Goal: Task Accomplishment & Management: Complete application form

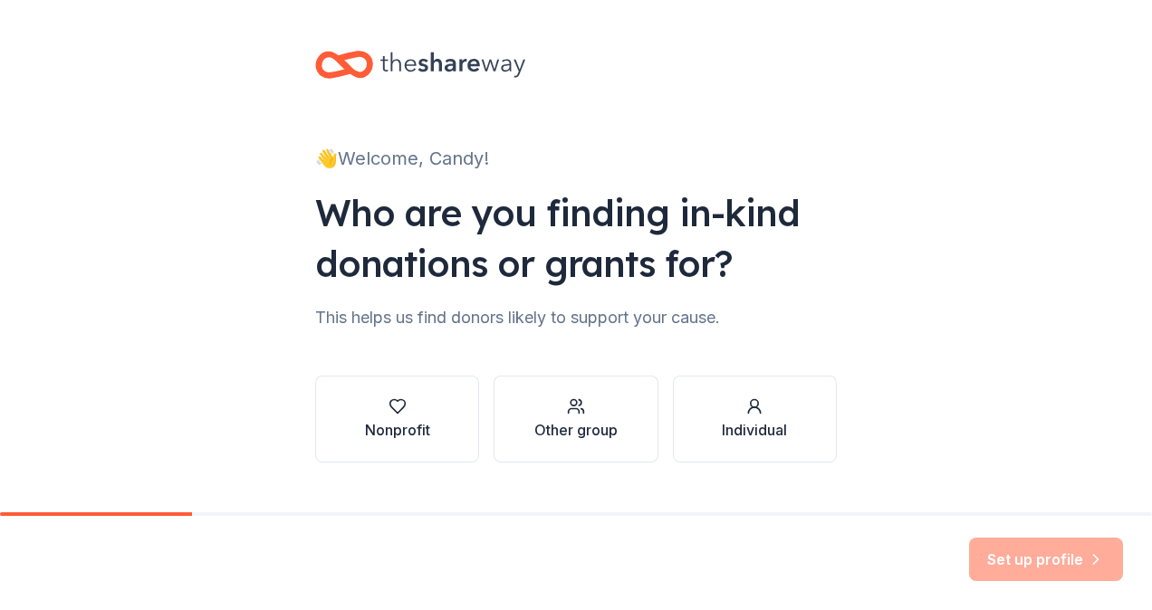
click at [391, 420] on div "Nonprofit" at bounding box center [397, 430] width 65 height 22
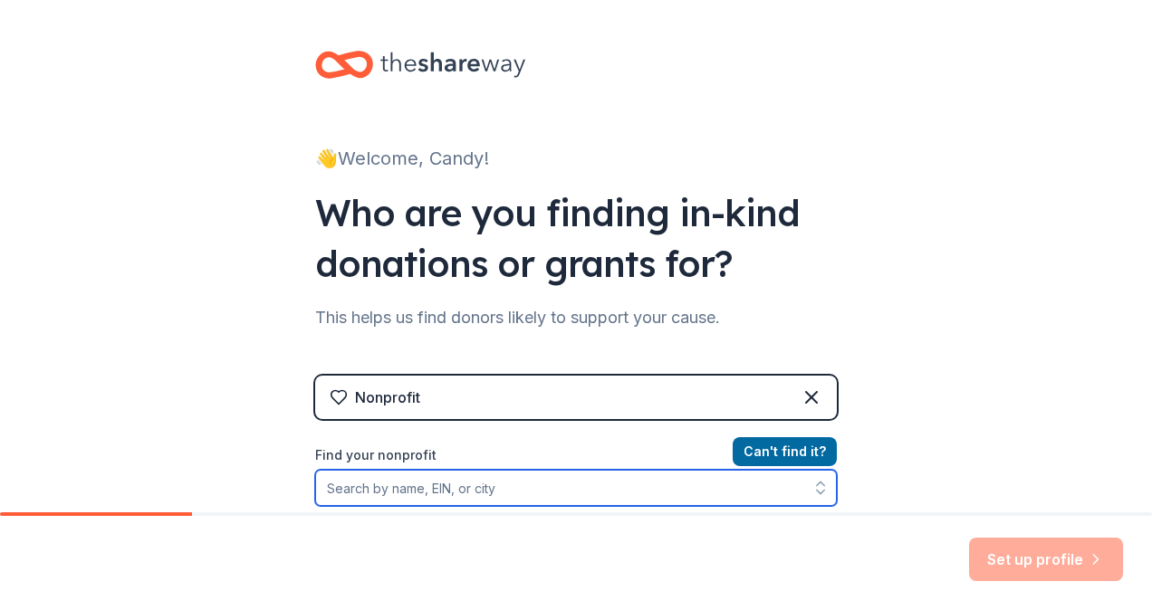
click at [582, 490] on input "Find your nonprofit" at bounding box center [576, 488] width 522 height 36
type input "parents in training"
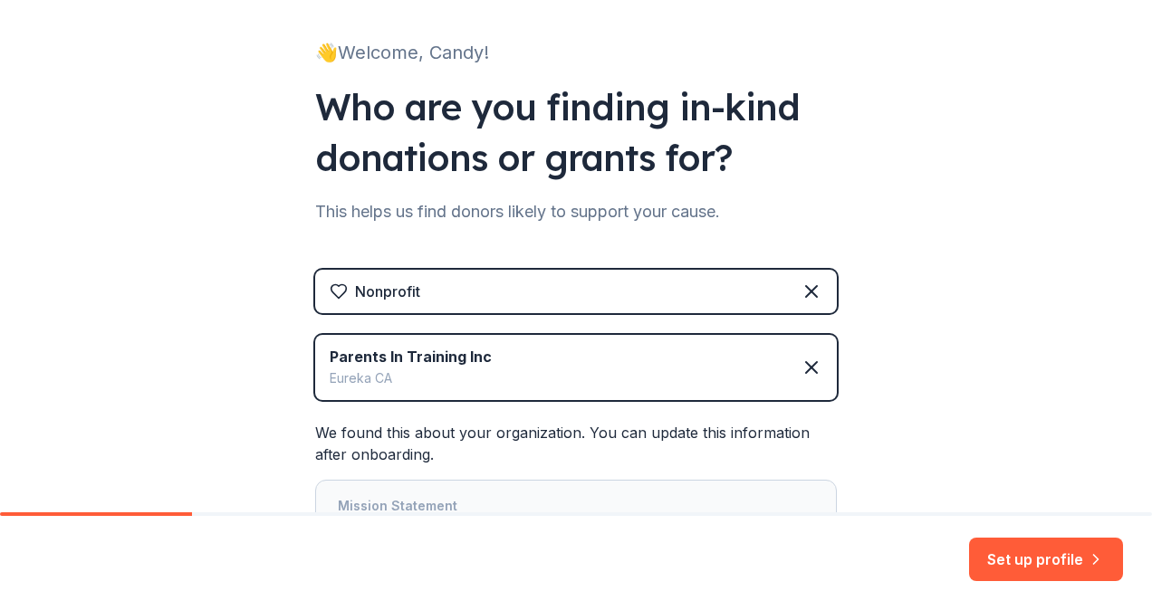
scroll to position [261, 0]
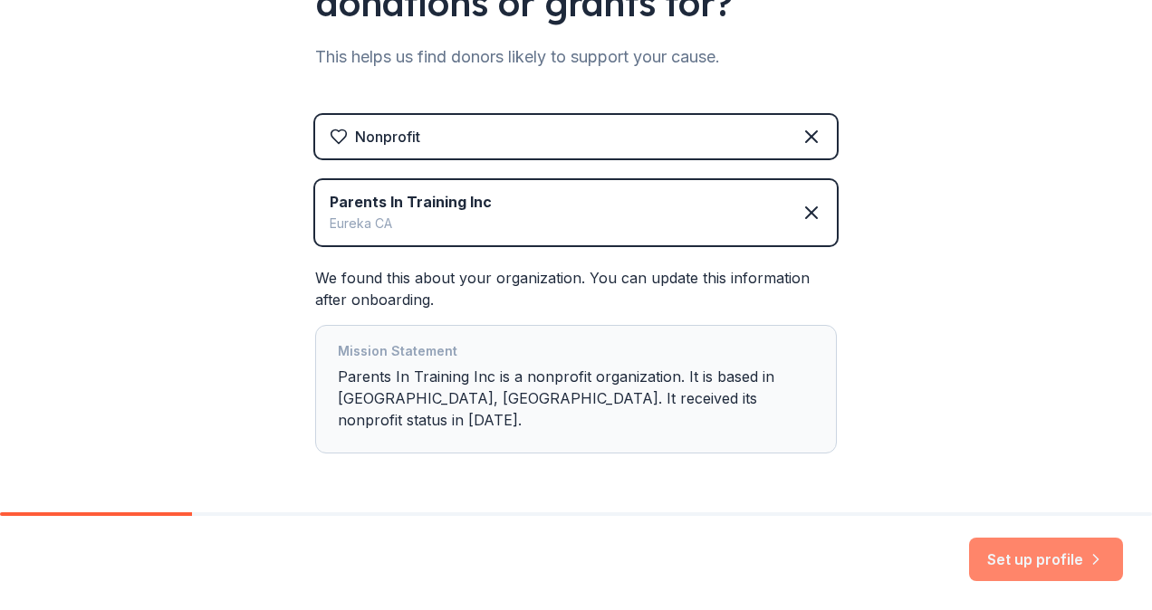
click at [1064, 578] on button "Set up profile" at bounding box center [1046, 559] width 154 height 43
click at [1068, 563] on div "Set up profile" at bounding box center [1046, 559] width 154 height 43
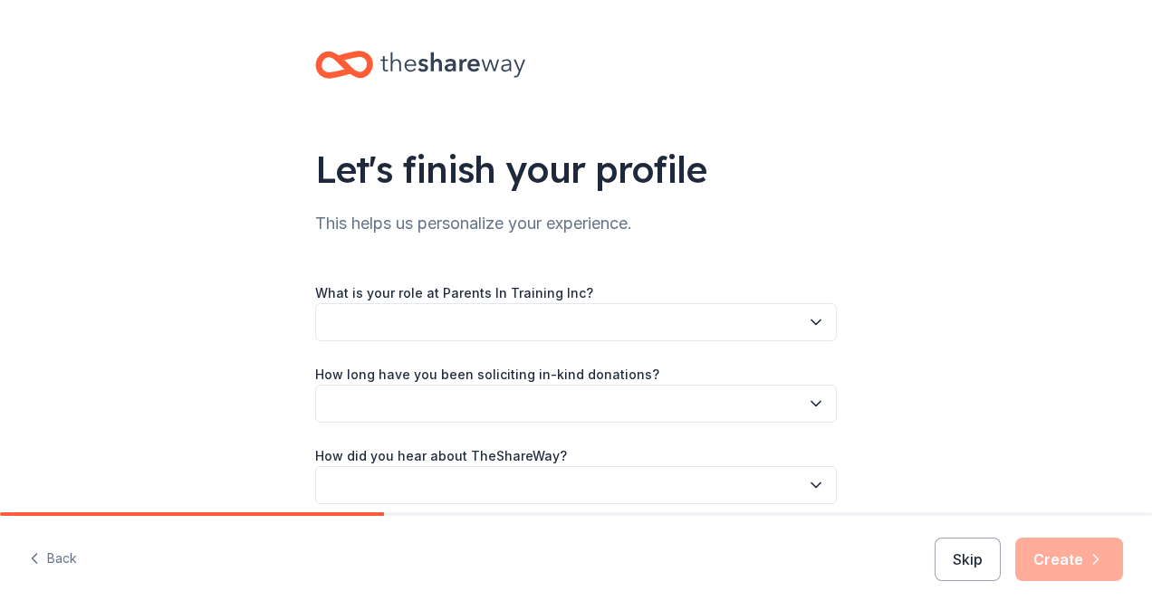
click at [520, 321] on button "button" at bounding box center [576, 322] width 522 height 38
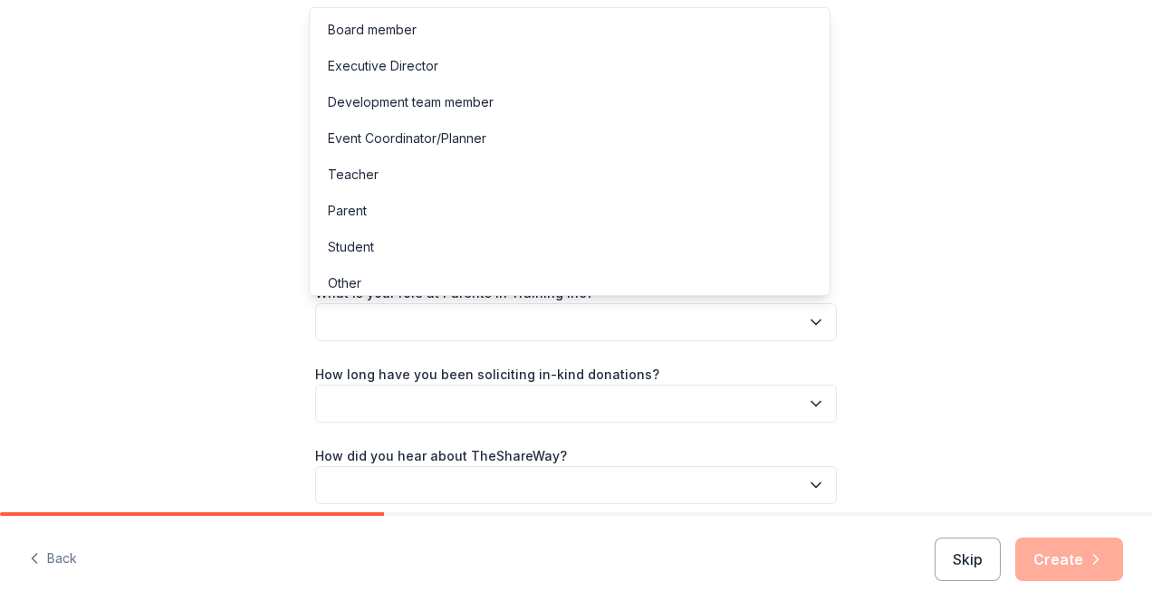
scroll to position [9, 0]
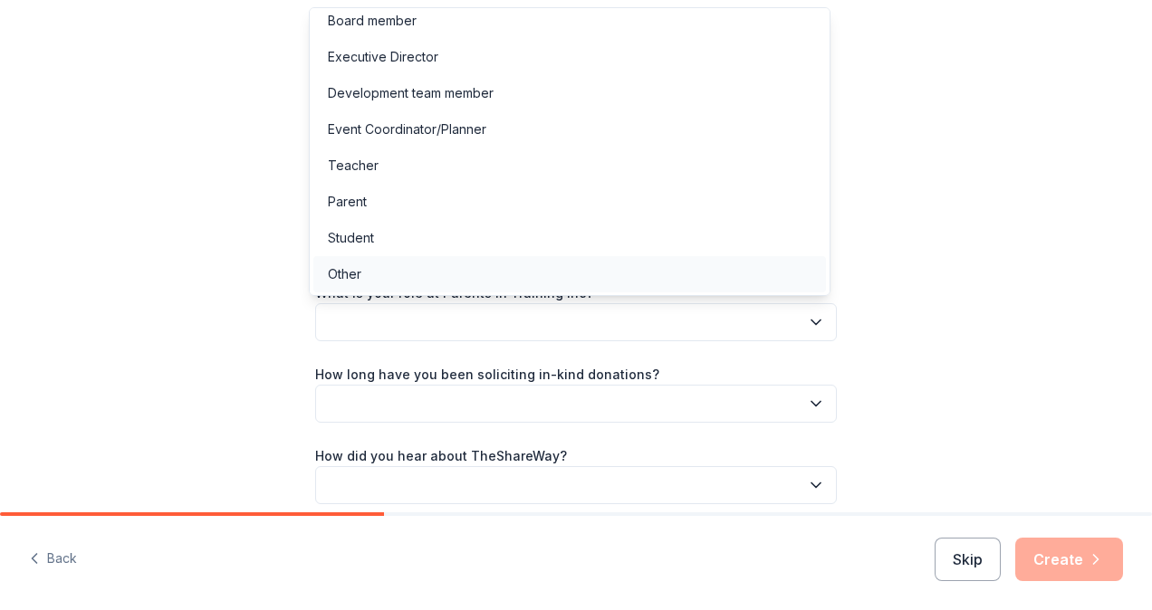
click at [349, 273] on div "Other" at bounding box center [345, 274] width 34 height 22
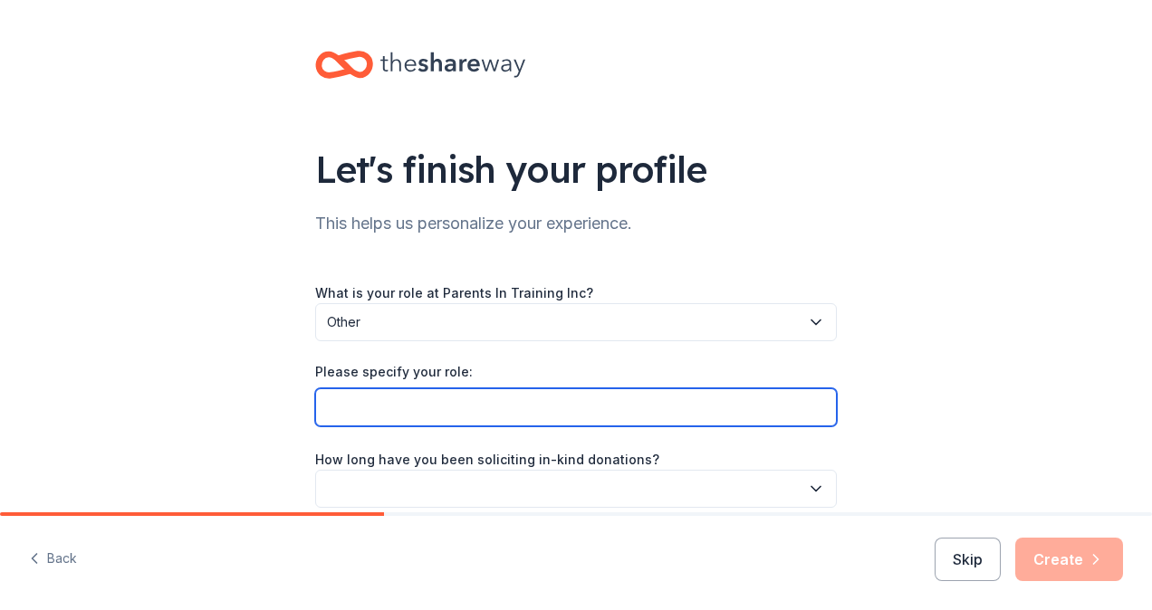
click at [554, 407] on input "Please specify your role:" at bounding box center [576, 407] width 522 height 38
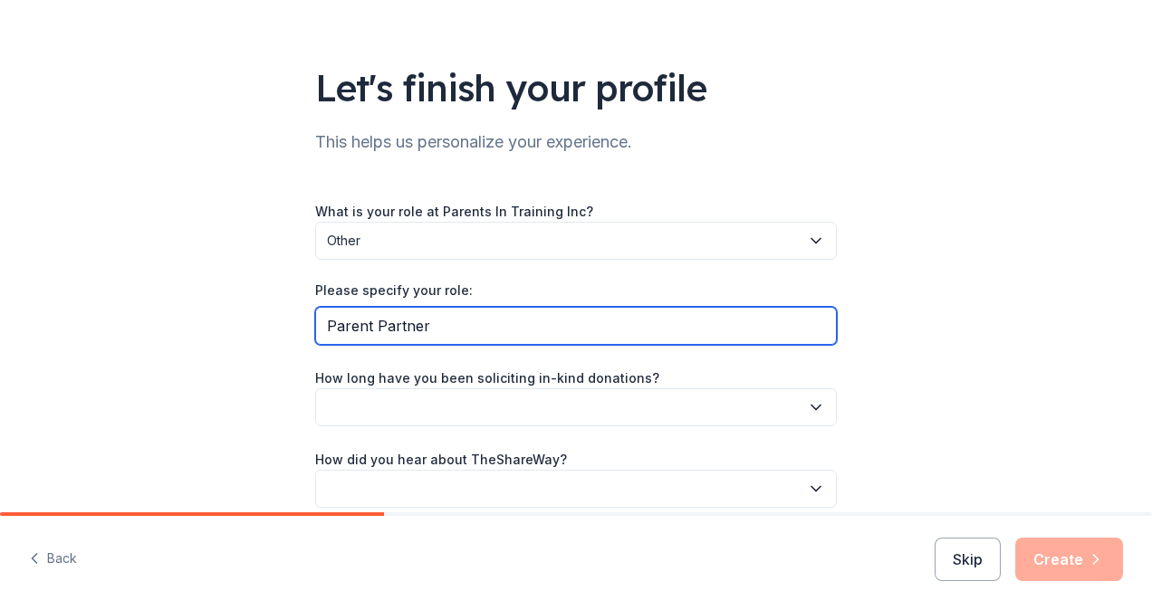
scroll to position [163, 0]
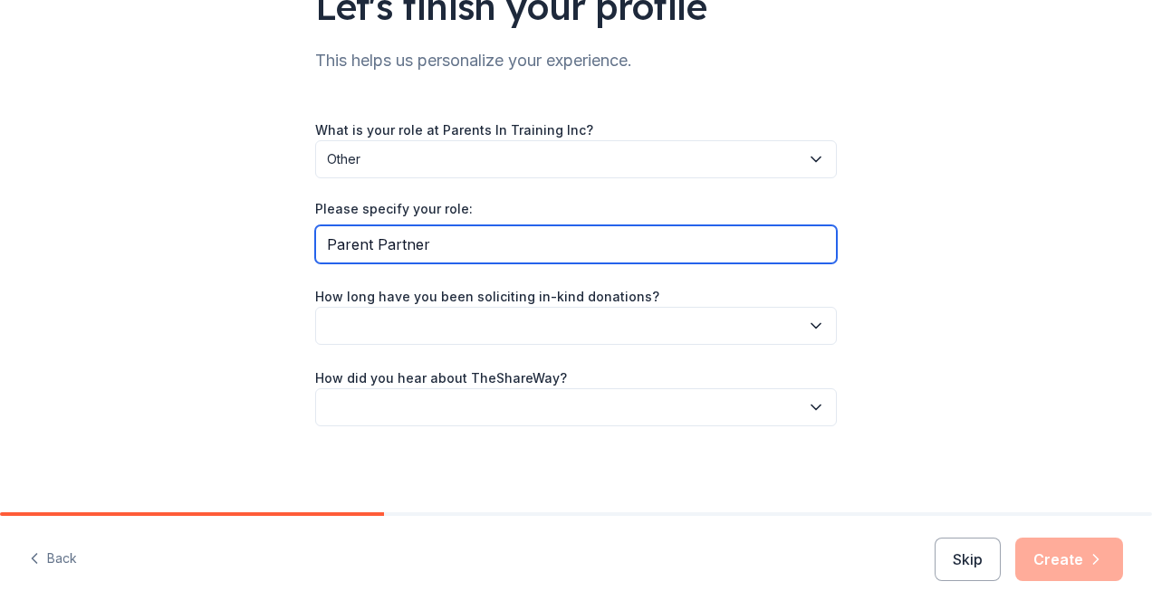
type input "Parent Partner"
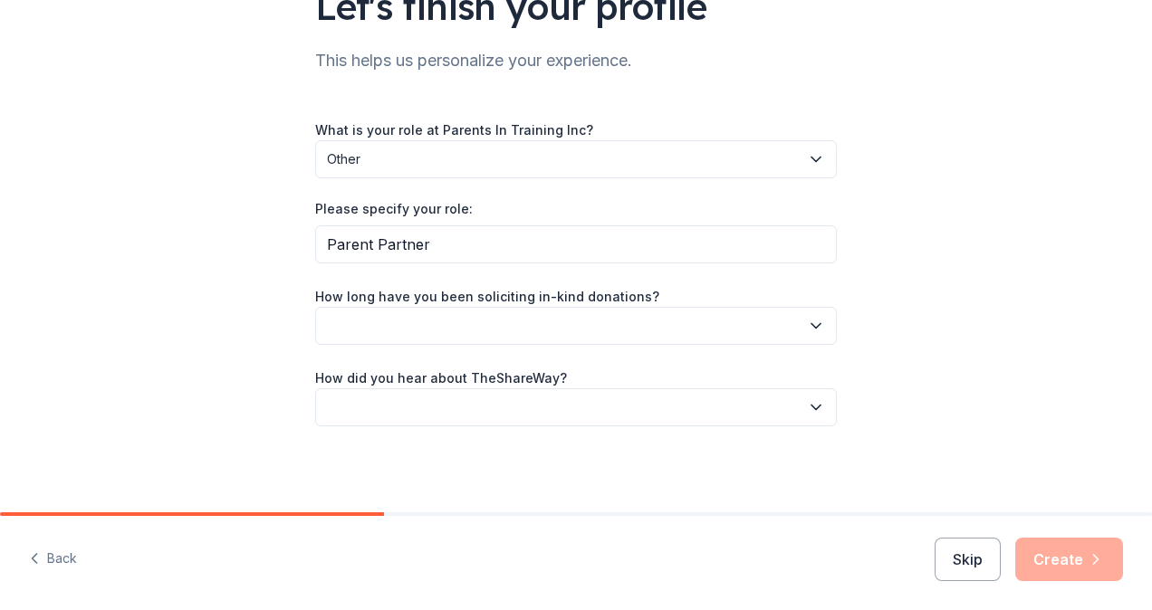
click at [590, 324] on button "button" at bounding box center [576, 326] width 522 height 38
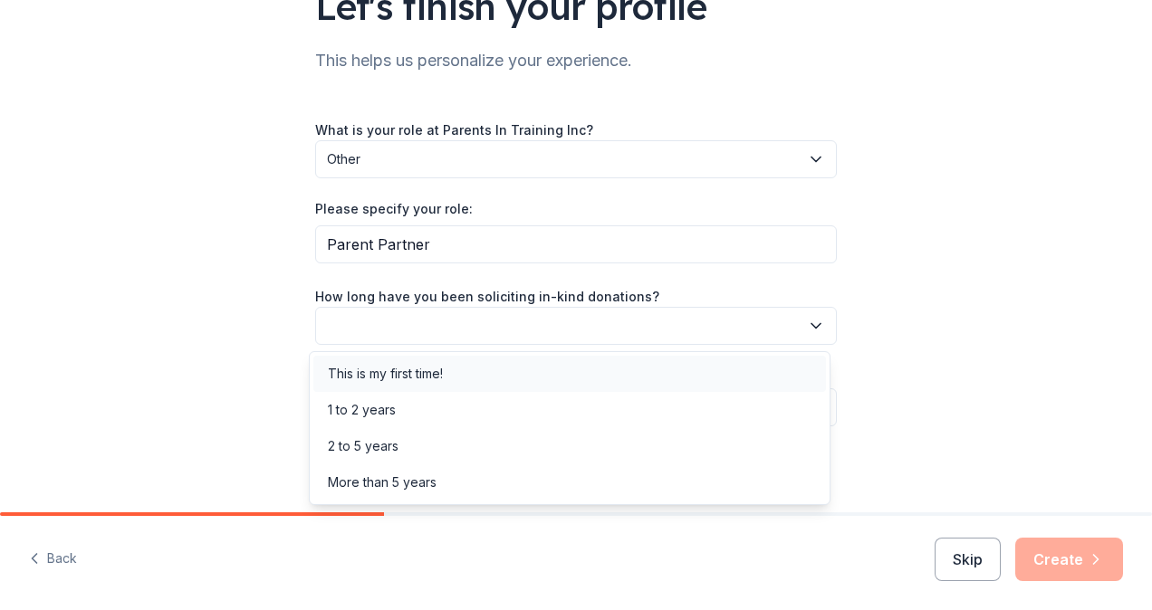
click at [442, 377] on div "This is my first time!" at bounding box center [385, 374] width 115 height 22
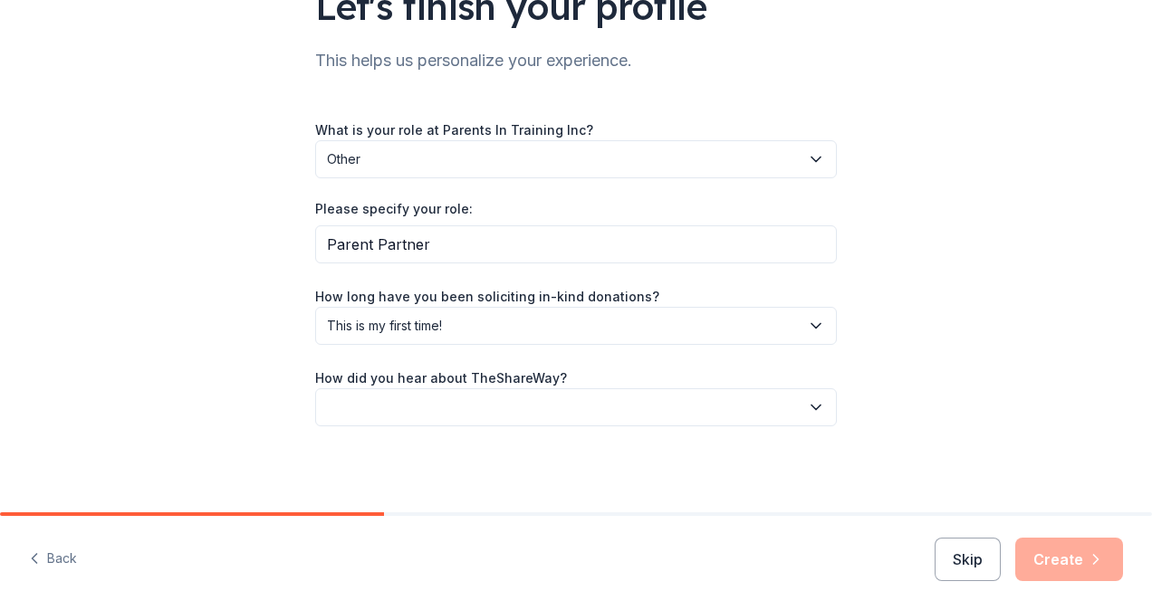
click at [583, 411] on button "button" at bounding box center [576, 407] width 522 height 38
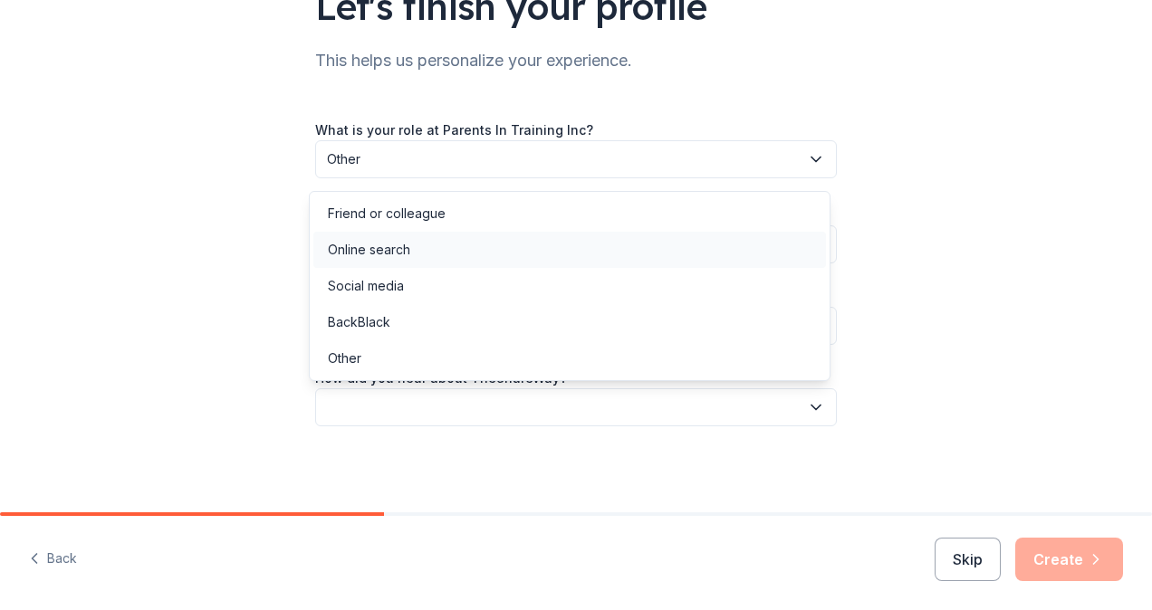
click at [411, 246] on div "Online search" at bounding box center [569, 250] width 512 height 36
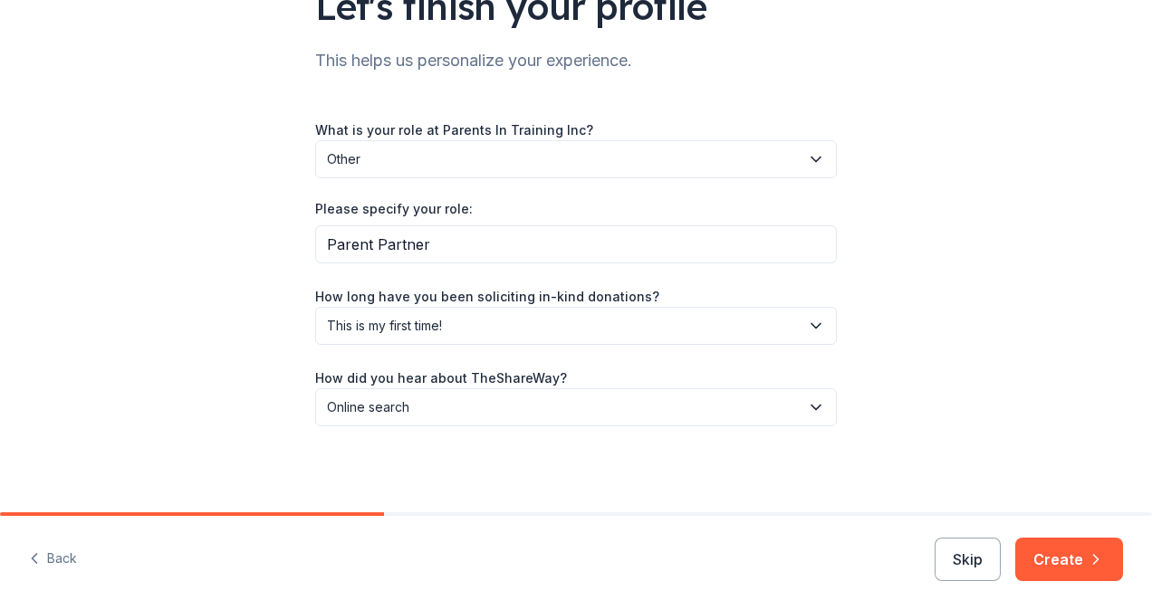
click at [1005, 366] on div "Let's finish your profile This helps us personalize your experience. What is yo…" at bounding box center [576, 175] width 1152 height 676
click at [804, 424] on button "Online search" at bounding box center [576, 407] width 522 height 38
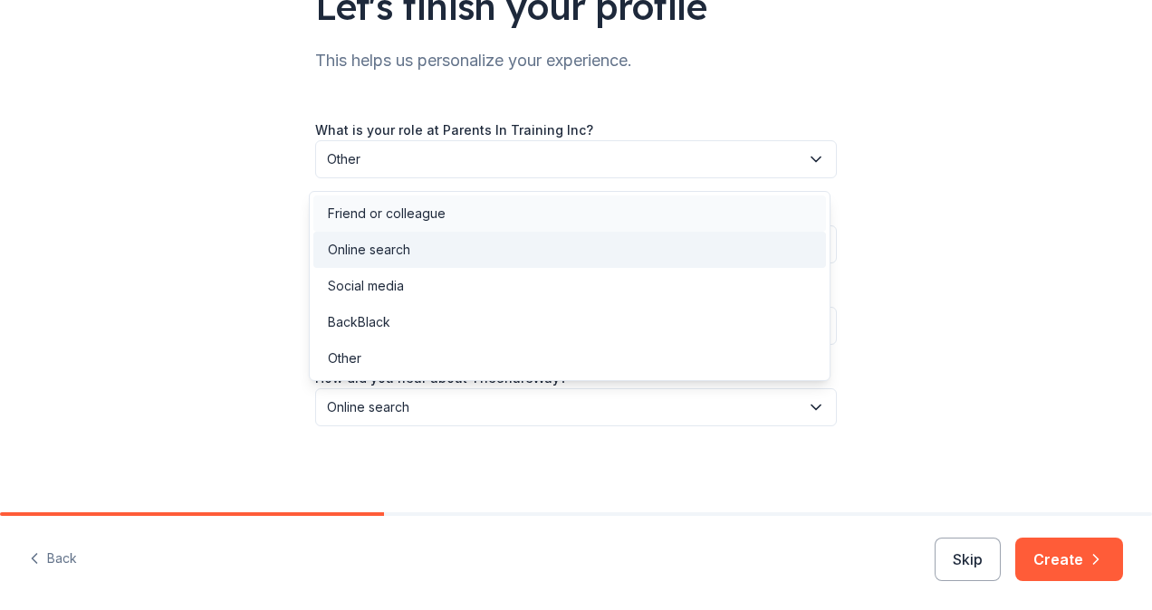
click at [453, 210] on div "Friend or colleague" at bounding box center [569, 214] width 512 height 36
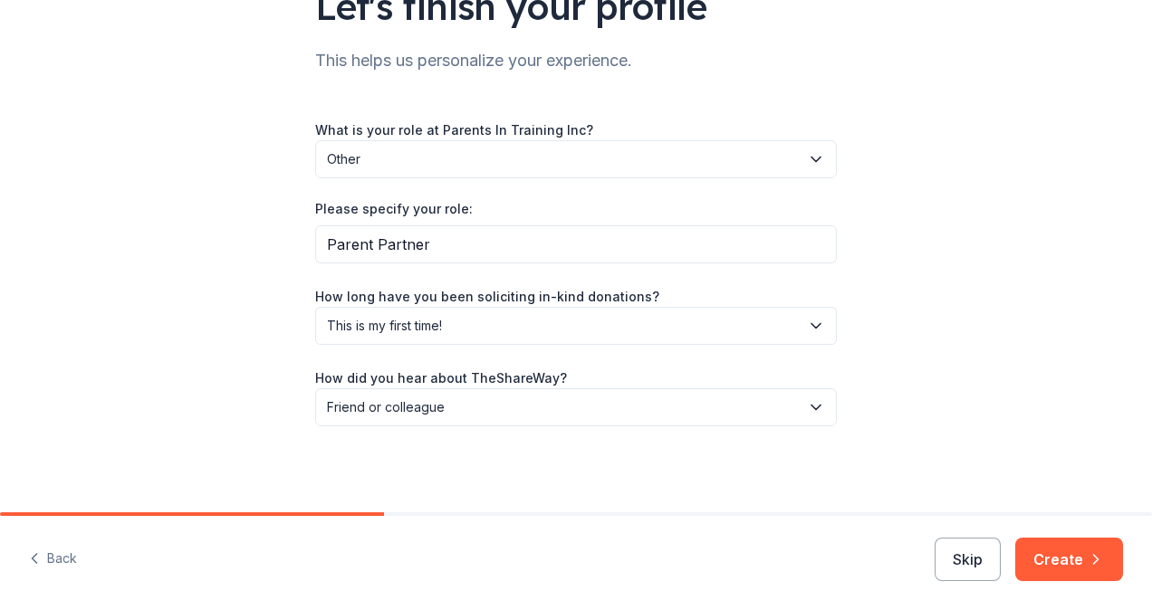
click at [813, 420] on button "Friend or colleague" at bounding box center [576, 407] width 522 height 38
click at [1107, 550] on button "Create" at bounding box center [1069, 559] width 108 height 43
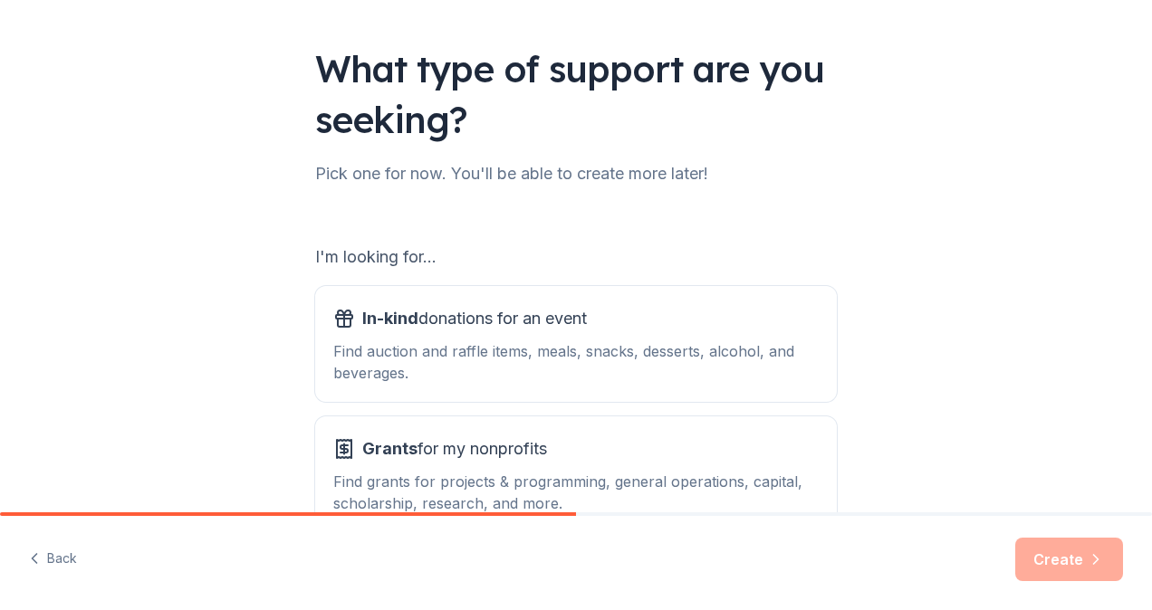
scroll to position [218, 0]
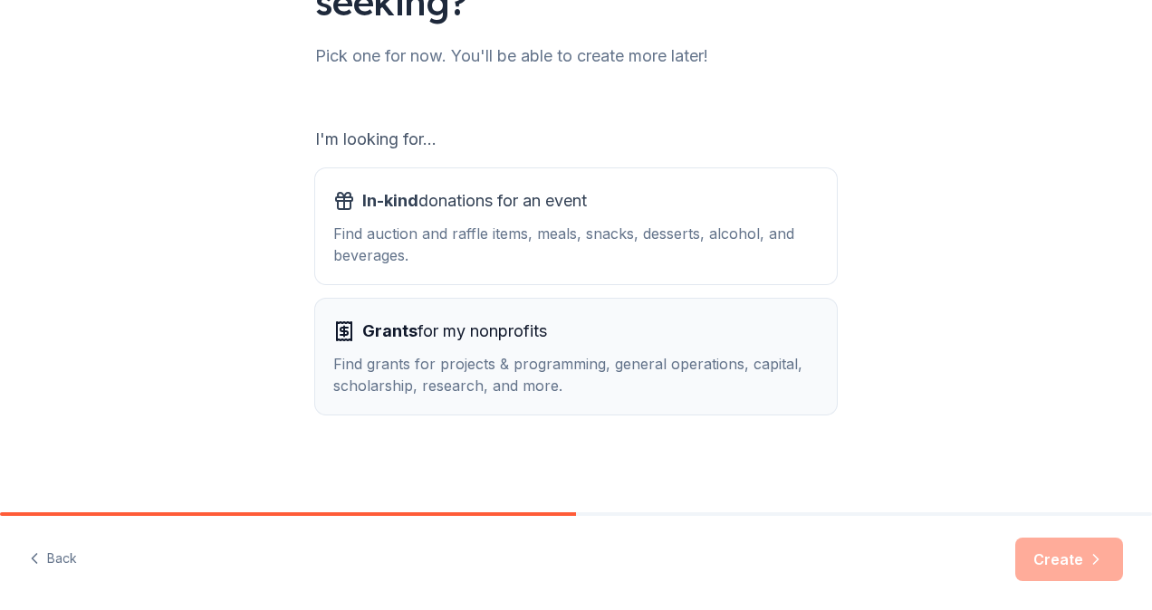
click at [429, 336] on span "Grants for my nonprofits" at bounding box center [454, 331] width 185 height 29
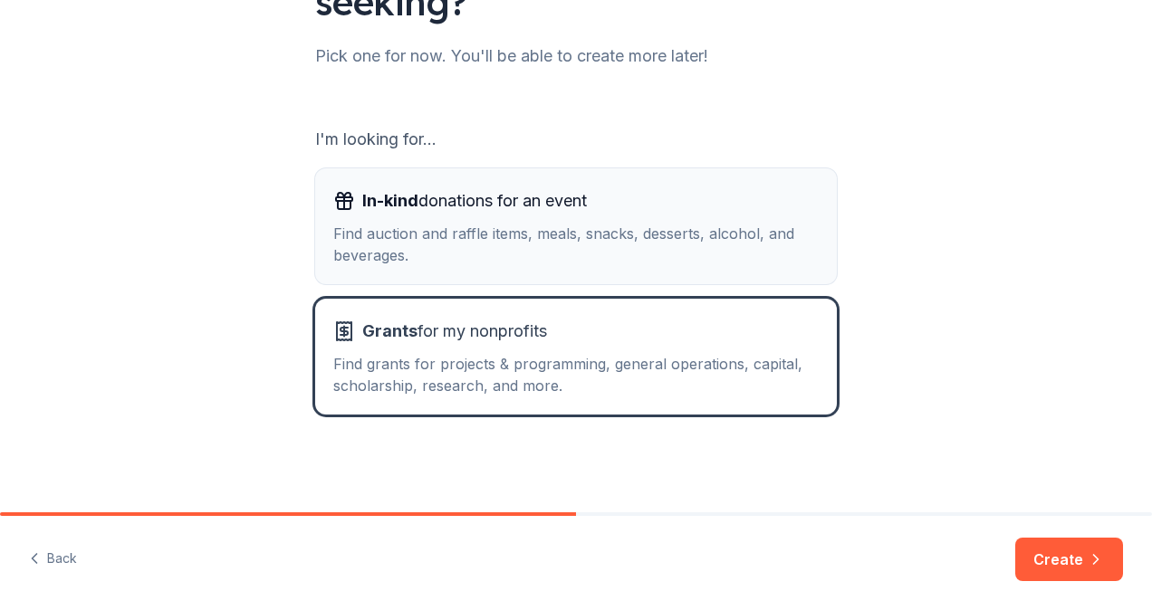
click at [366, 220] on div "In-kind donations for an event Find auction and raffle items, meals, snacks, de…" at bounding box center [575, 227] width 485 height 80
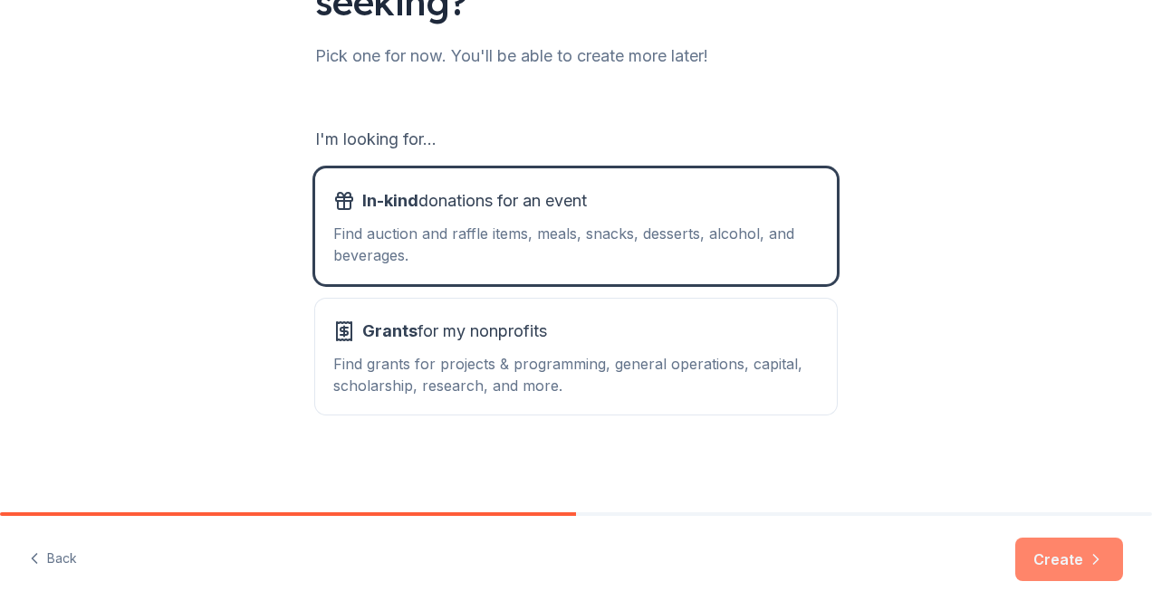
click at [1103, 563] on icon "button" at bounding box center [1095, 559] width 18 height 18
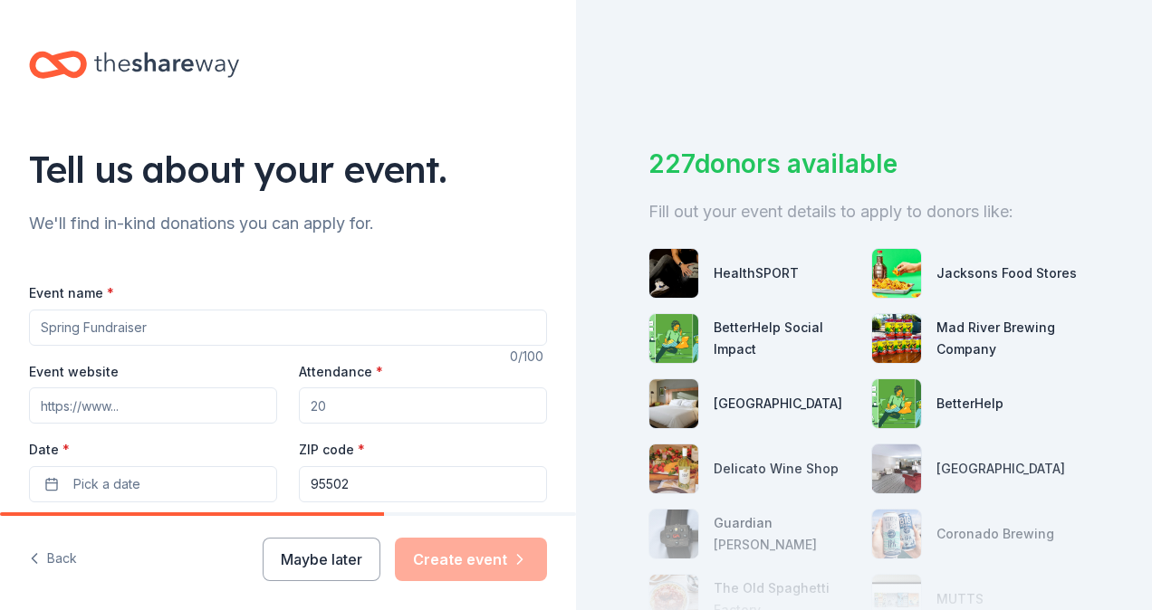
click at [80, 332] on input "Event name *" at bounding box center [288, 328] width 518 height 36
click at [177, 329] on input "Adoption Appreciation Photos" at bounding box center [288, 328] width 518 height 36
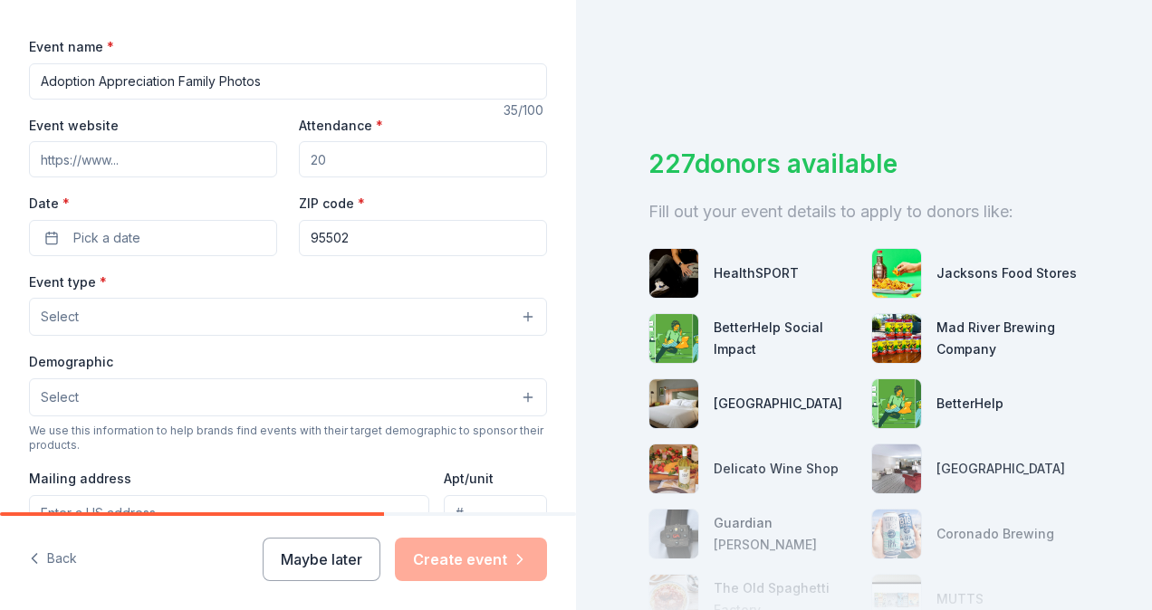
scroll to position [247, 0]
type input "Adoption Appreciation Family Photos"
click at [207, 233] on button "Pick a date" at bounding box center [153, 237] width 248 height 36
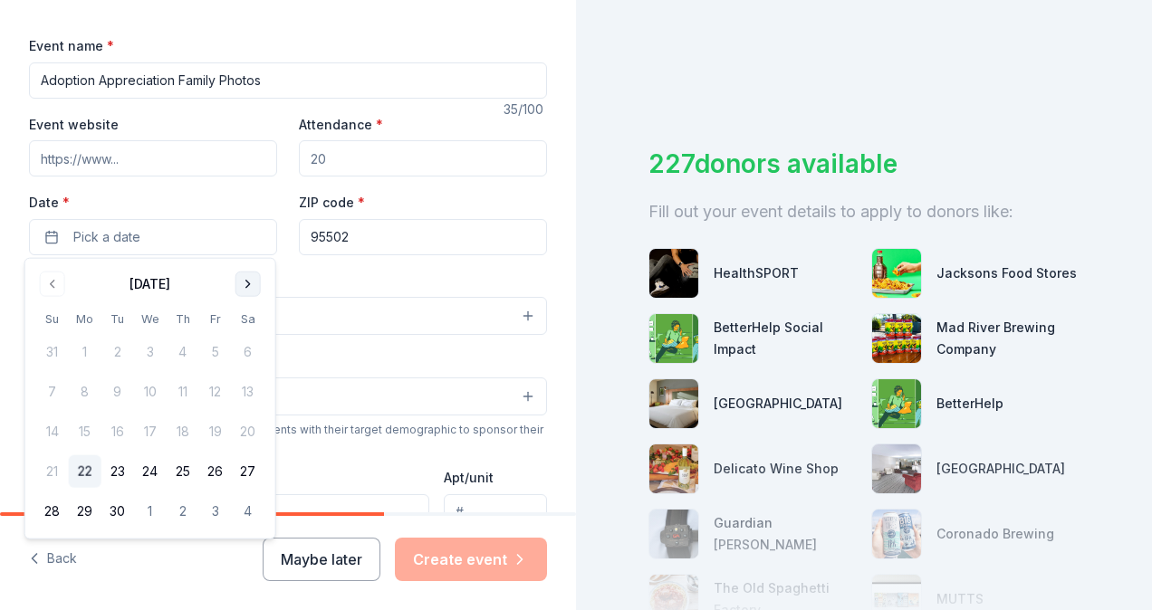
click at [252, 286] on button "Go to next month" at bounding box center [247, 284] width 25 height 25
click at [255, 282] on button "Go to next month" at bounding box center [247, 284] width 25 height 25
click at [250, 391] on button "8" at bounding box center [248, 392] width 33 height 33
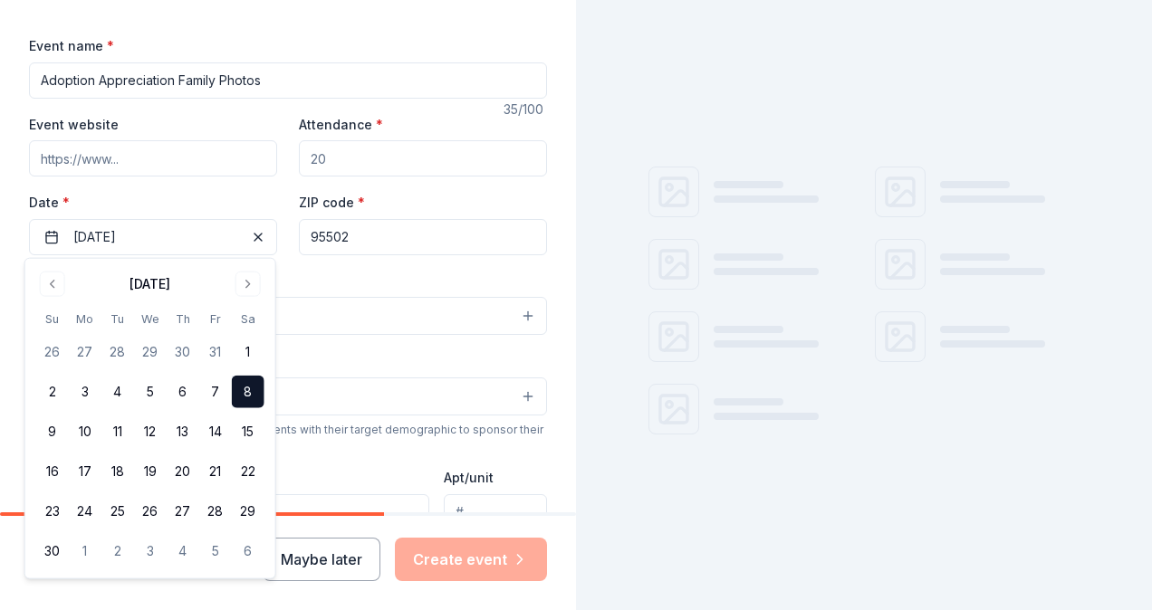
click at [436, 232] on input "95502" at bounding box center [423, 237] width 248 height 36
